Goal: Transaction & Acquisition: Purchase product/service

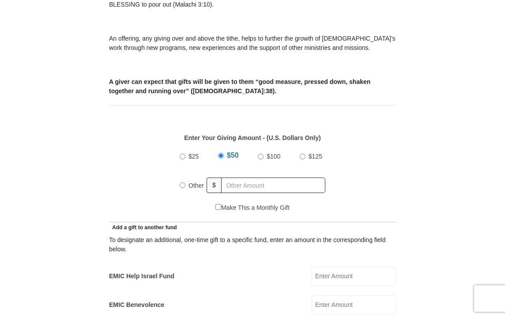
scroll to position [286, 0]
click at [183, 156] on input "$25" at bounding box center [183, 156] width 6 height 6
radio input "true"
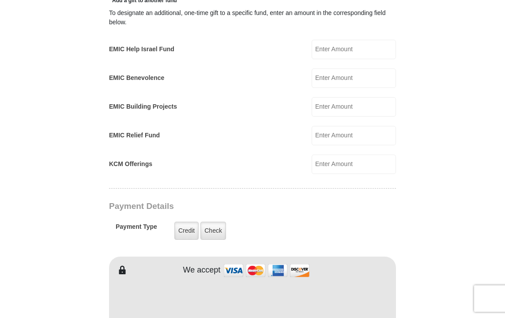
scroll to position [513, 0]
click at [208, 230] on label "Check" at bounding box center [213, 230] width 26 height 18
click at [0, 0] on input "Check" at bounding box center [0, 0] width 0 height 0
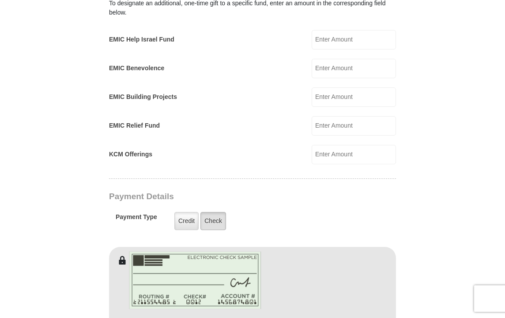
scroll to position [531, 0]
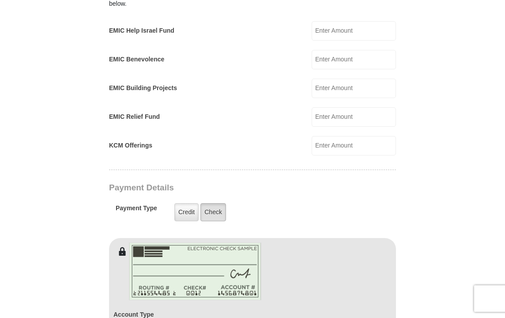
click at [210, 215] on label "Check" at bounding box center [213, 212] width 26 height 18
click at [0, 0] on input "Check" at bounding box center [0, 0] width 0 height 0
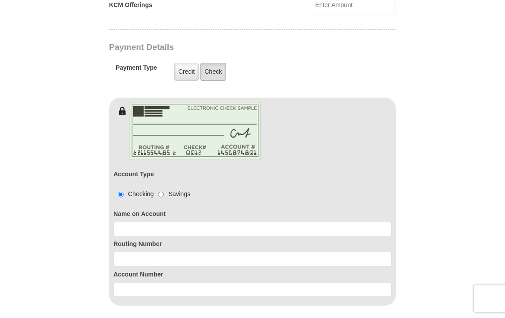
scroll to position [680, 0]
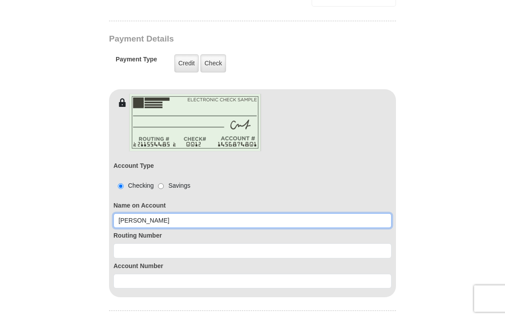
type input "[PERSON_NAME]"
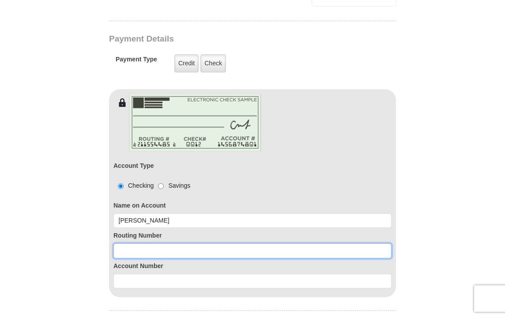
click at [175, 248] on input at bounding box center [252, 250] width 278 height 15
type input "253117049"
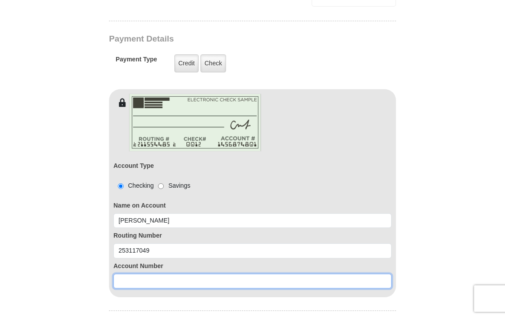
click at [159, 282] on input at bounding box center [252, 281] width 278 height 15
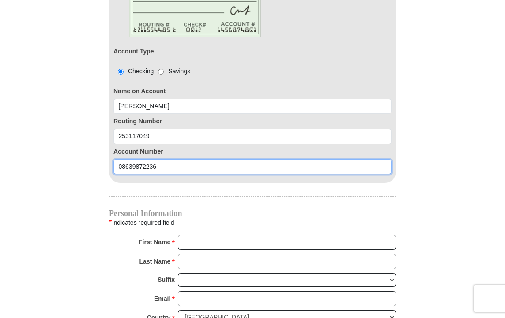
scroll to position [799, 0]
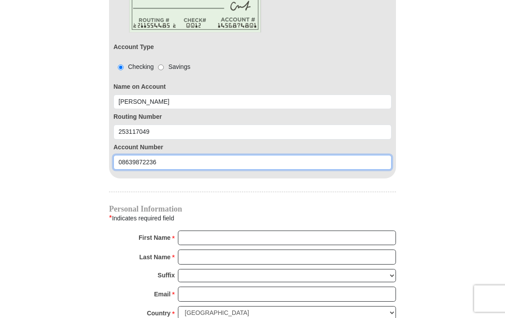
type input "08639872236"
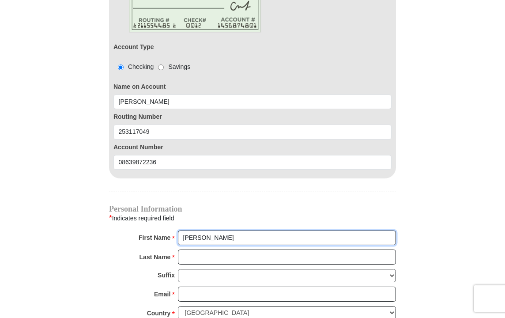
type input "[PERSON_NAME]"
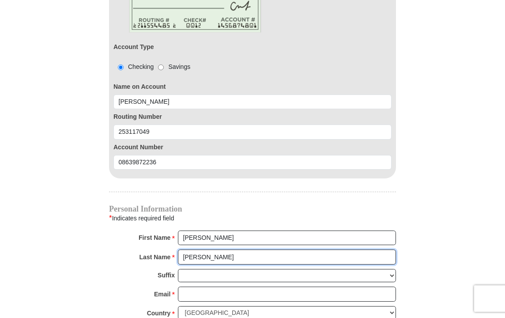
type input "[PERSON_NAME]"
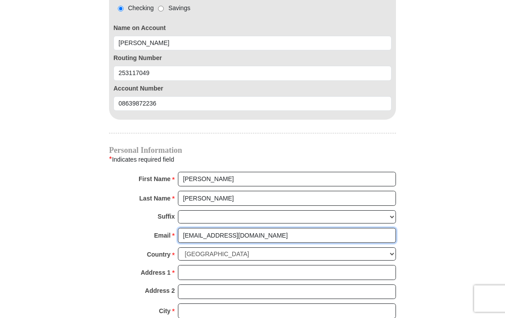
scroll to position [862, 0]
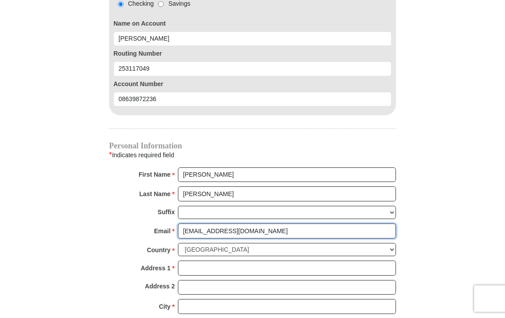
type input "[EMAIL_ADDRESS][DOMAIN_NAME]"
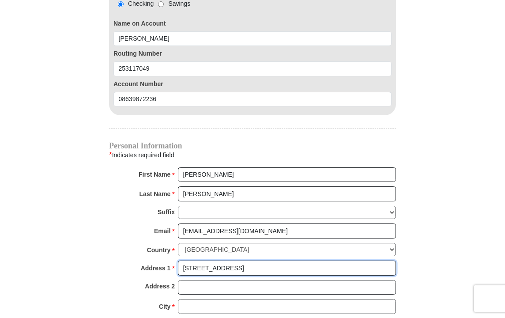
type input "[STREET_ADDRESS]"
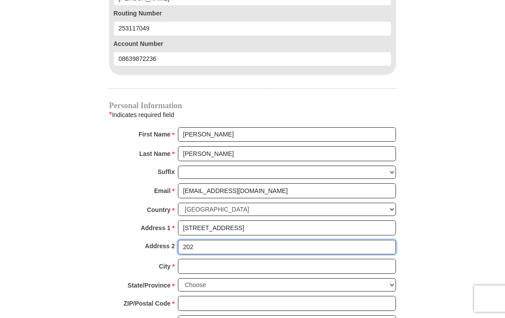
scroll to position [919, 0]
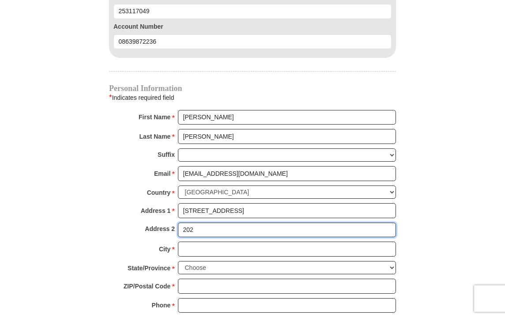
type input "202"
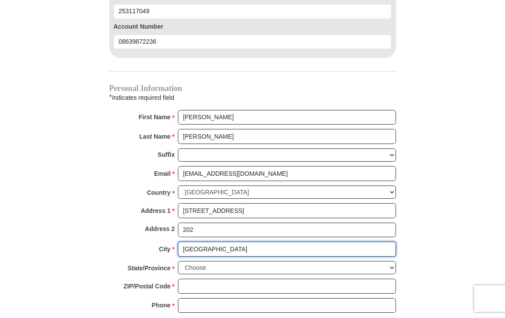
type input "[GEOGRAPHIC_DATA]"
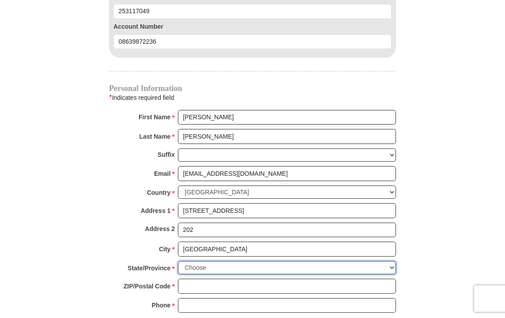
select select "[GEOGRAPHIC_DATA]"
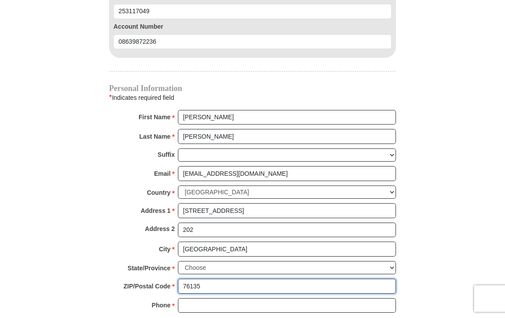
type input "76135"
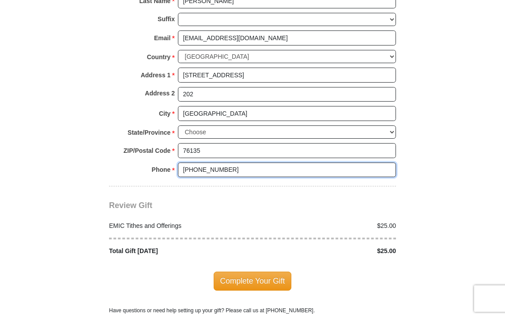
scroll to position [1062, 0]
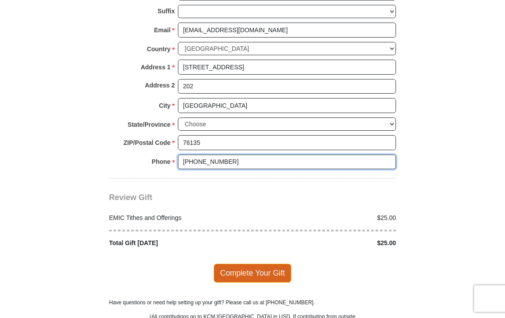
type input "[PHONE_NUMBER]"
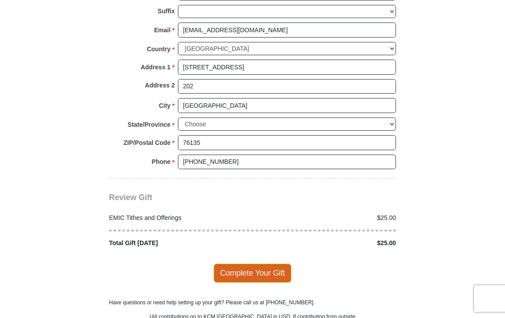
click at [266, 263] on span "Complete Your Gift" at bounding box center [253, 272] width 78 height 19
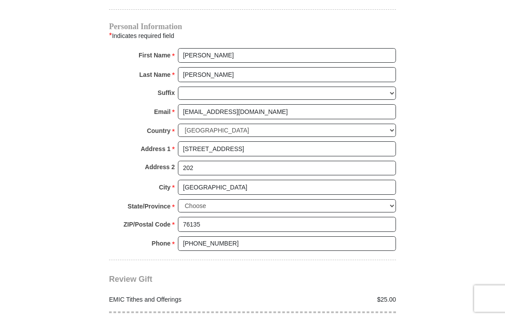
scroll to position [886, 0]
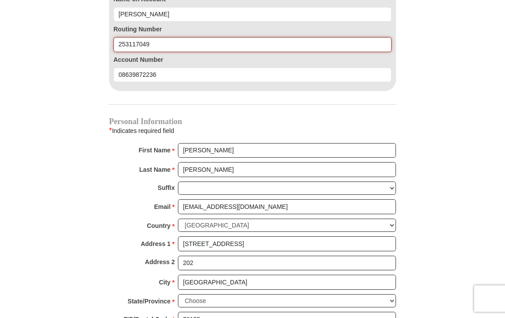
click at [186, 47] on input "253117049" at bounding box center [252, 44] width 278 height 15
click at [136, 44] on input "253117049" at bounding box center [252, 44] width 278 height 15
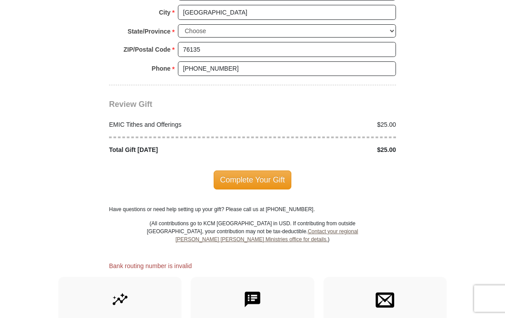
scroll to position [1159, 0]
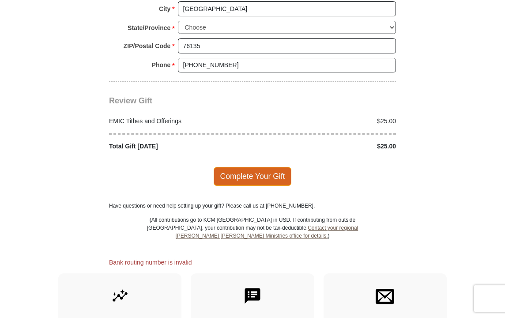
type input "253177049"
click at [244, 167] on span "Complete Your Gift" at bounding box center [253, 176] width 78 height 19
